Goal: Submit feedback/report problem

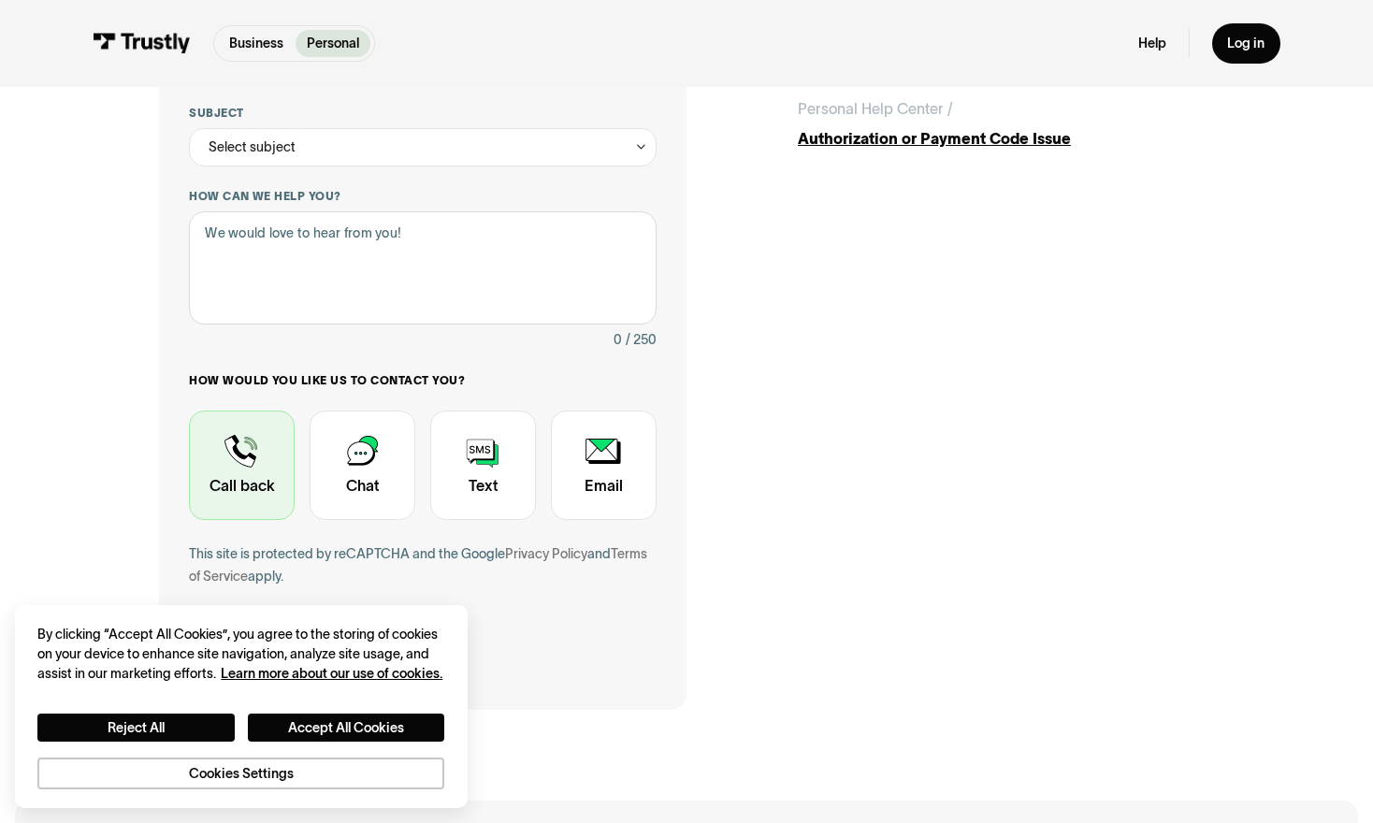
click at [238, 474] on div "Contact Trustly Support" at bounding box center [242, 465] width 106 height 109
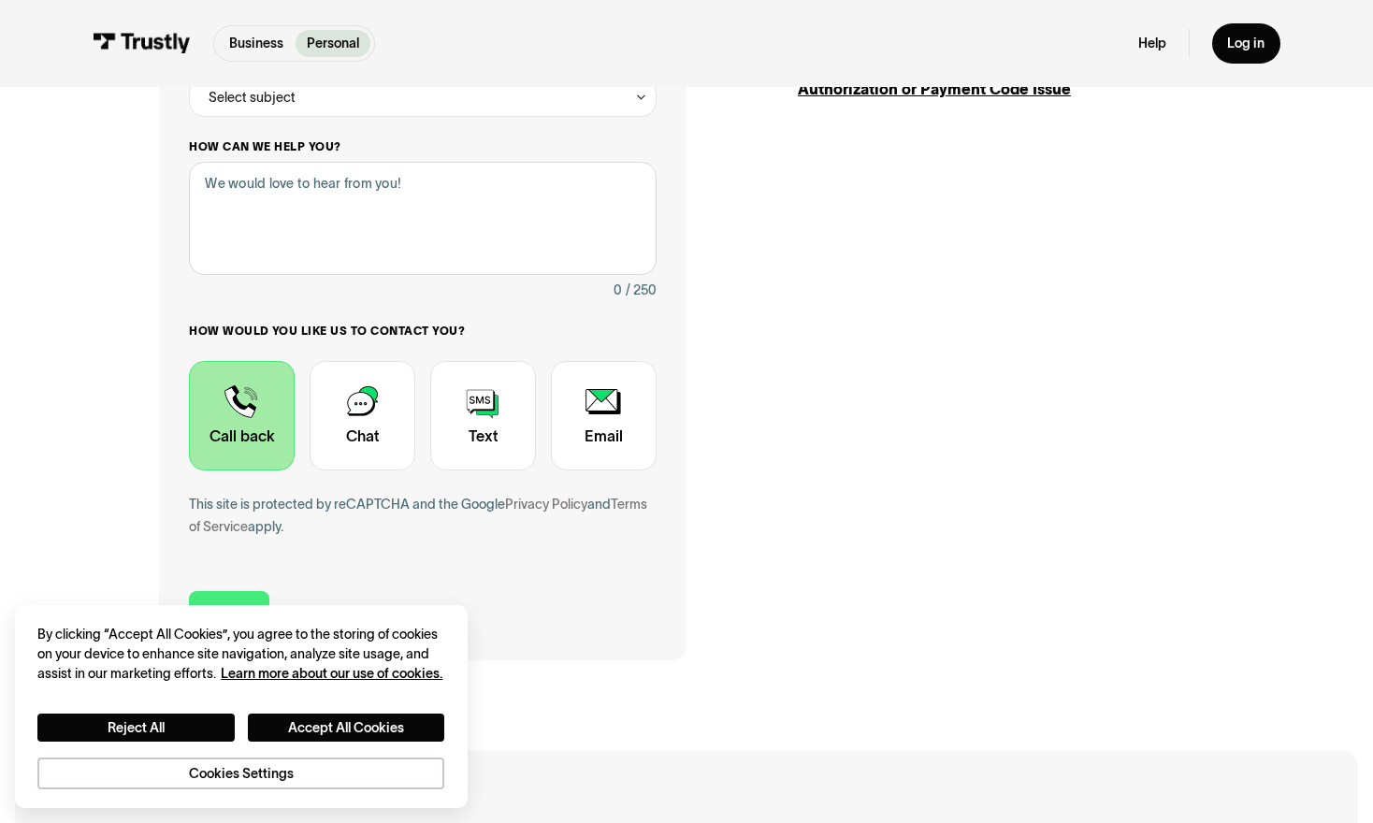
scroll to position [281, 0]
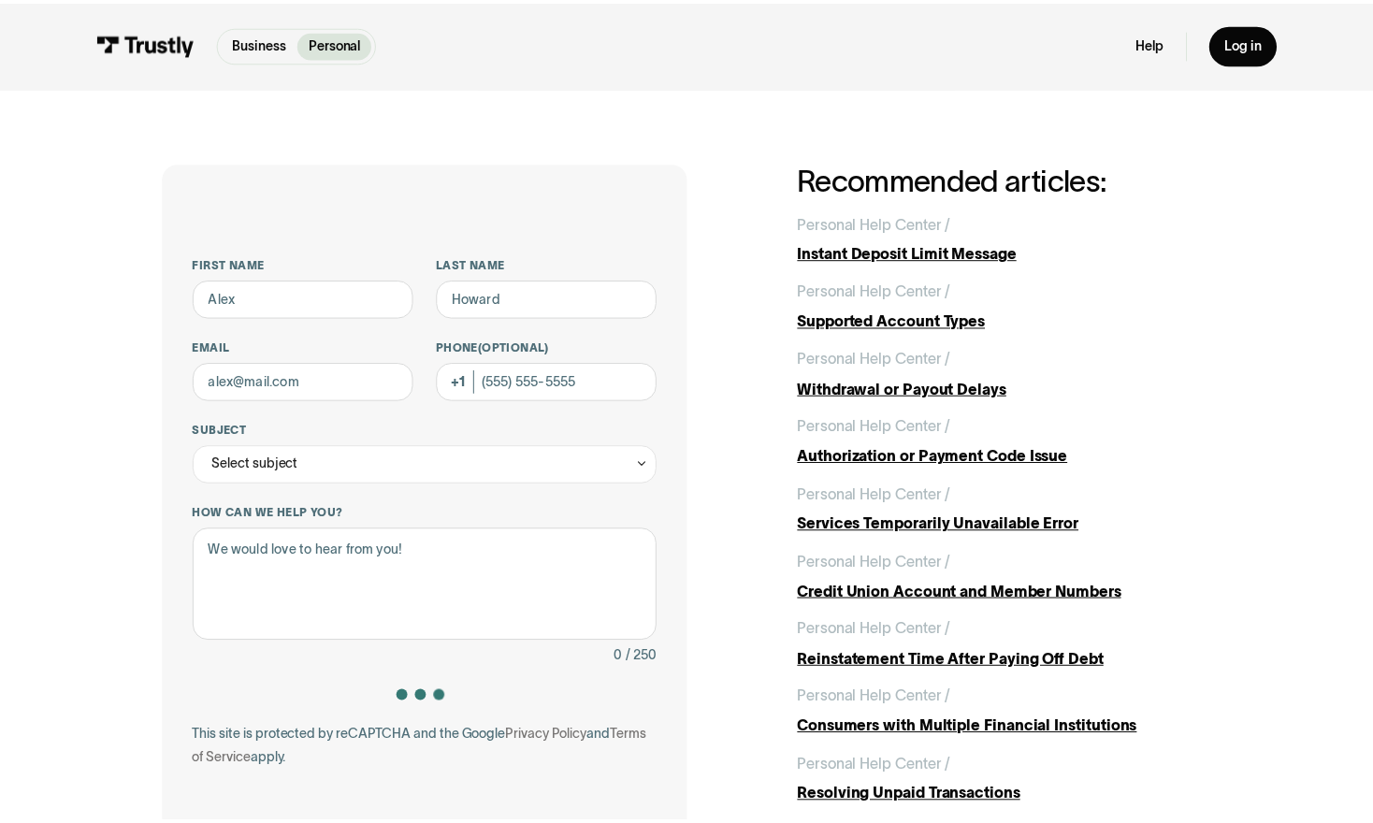
scroll to position [281, 0]
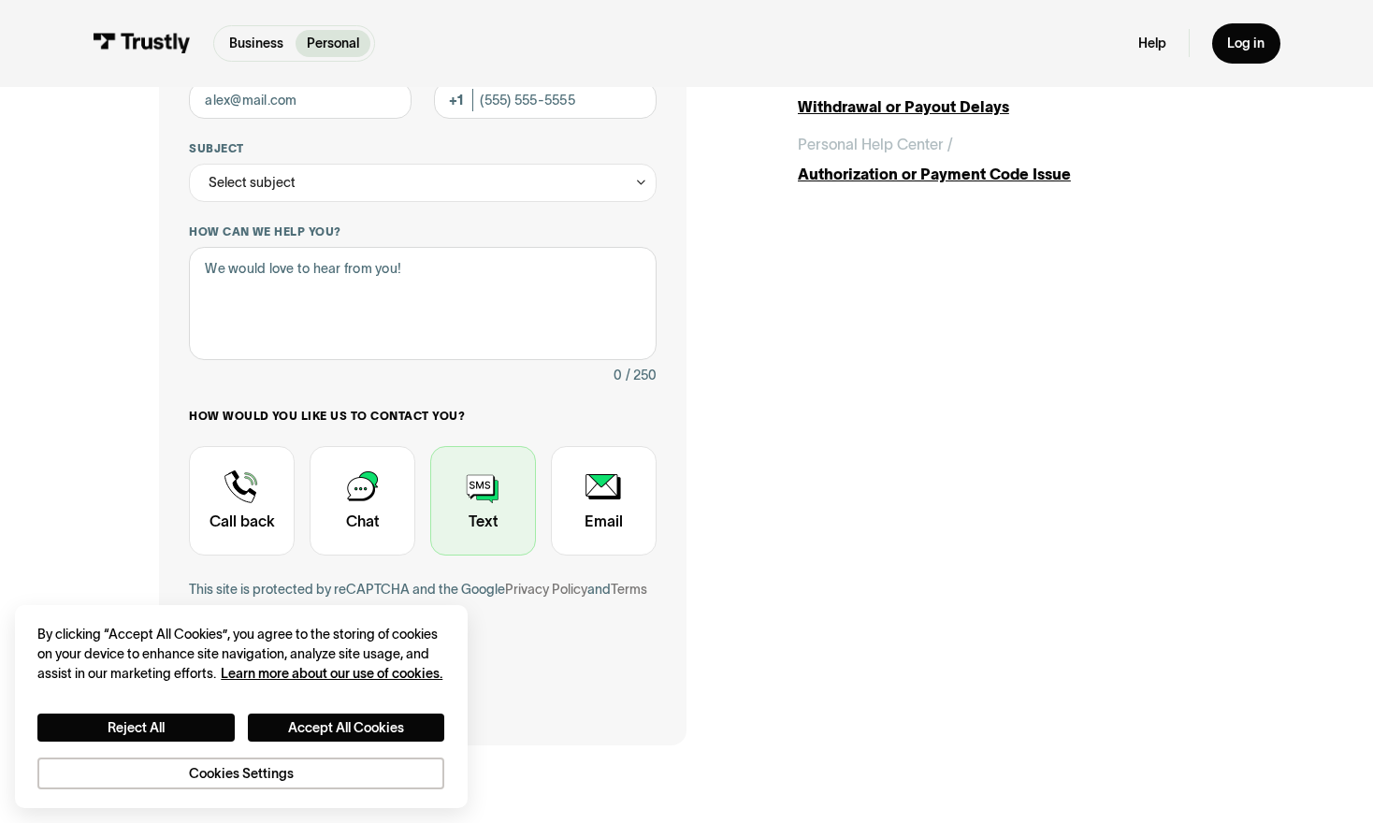
click at [473, 508] on div "Contact Trustly Support" at bounding box center [483, 500] width 106 height 109
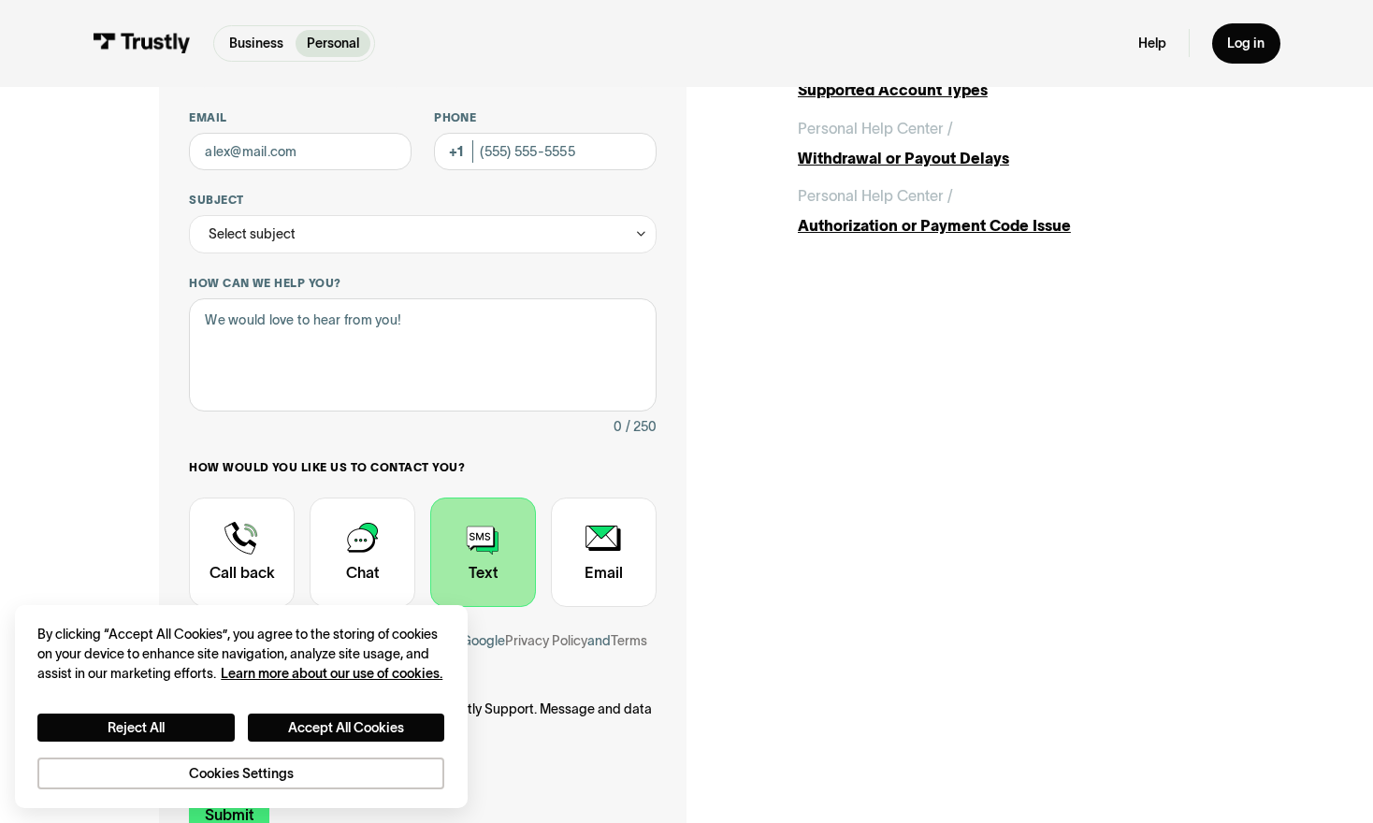
scroll to position [503, 0]
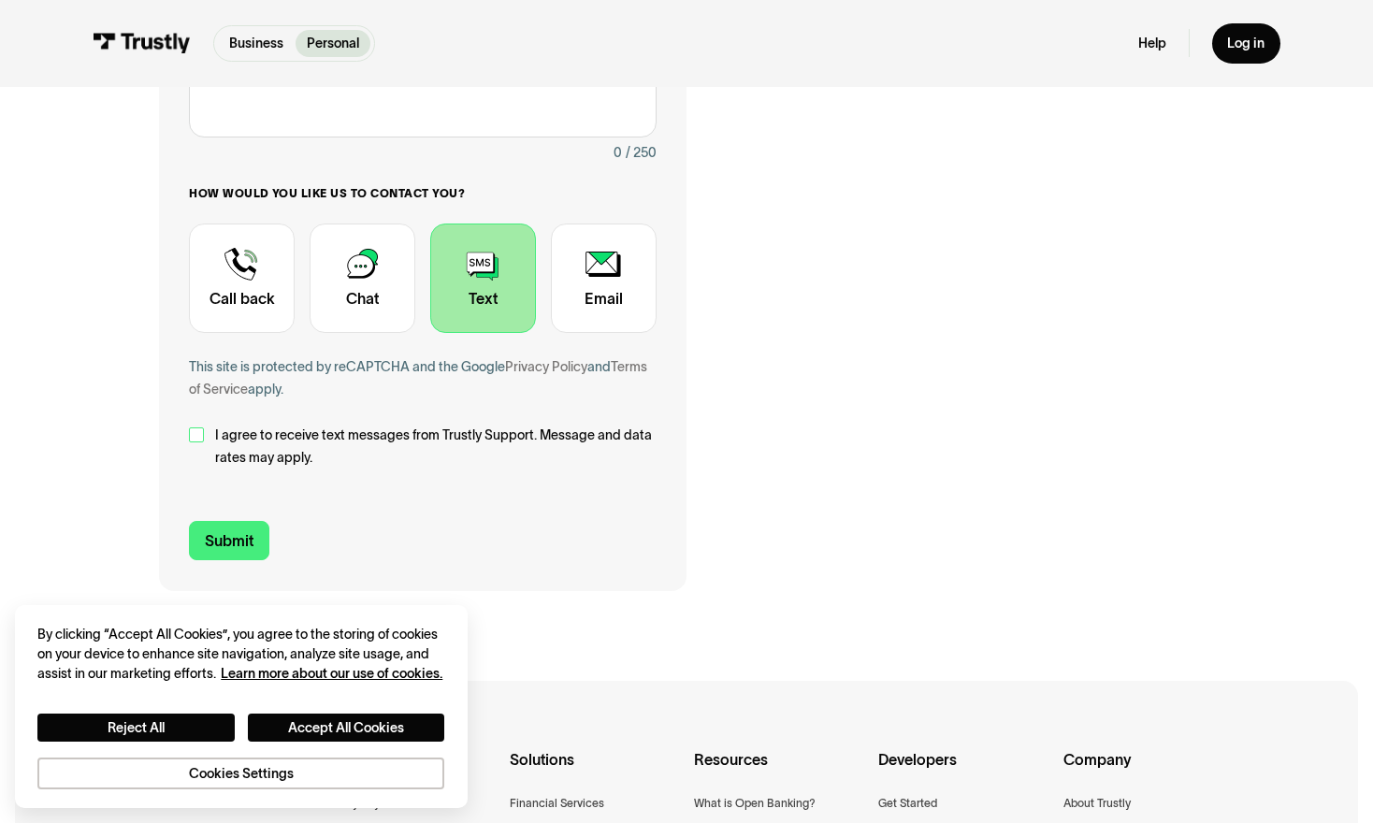
click at [196, 439] on div "Contact Trustly Support" at bounding box center [196, 434] width 15 height 15
click at [214, 521] on form "First name Last name Email Phone (Optional) Subject Select subject Trustly Repo…" at bounding box center [423, 157] width 468 height 808
click at [215, 539] on input "Submit" at bounding box center [229, 540] width 80 height 39
